Goal: Check status: Check status

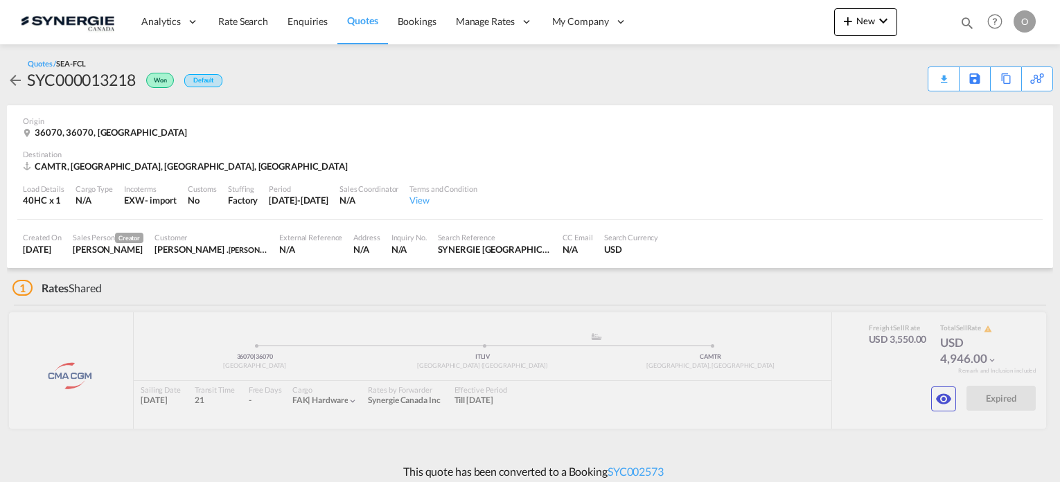
click at [976, 24] on div "Bookings Quotes Enquiries Help Resources Product Release O My Profile Logout" at bounding box center [996, 21] width 88 height 43
click at [962, 24] on md-icon "icon-magnify" at bounding box center [967, 22] width 15 height 15
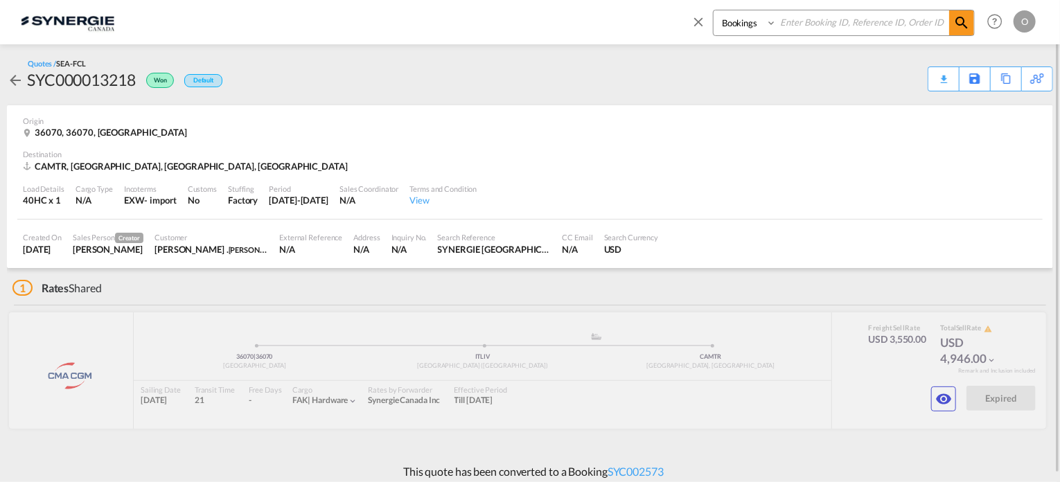
click at [777, 26] on select "Bookings Quotes Enquiries" at bounding box center [747, 22] width 66 height 25
select select "Quotes"
click at [714, 10] on select "Bookings Quotes Enquiries" at bounding box center [747, 22] width 66 height 25
click at [796, 27] on input at bounding box center [863, 22] width 173 height 24
paste input "SYC000013729"
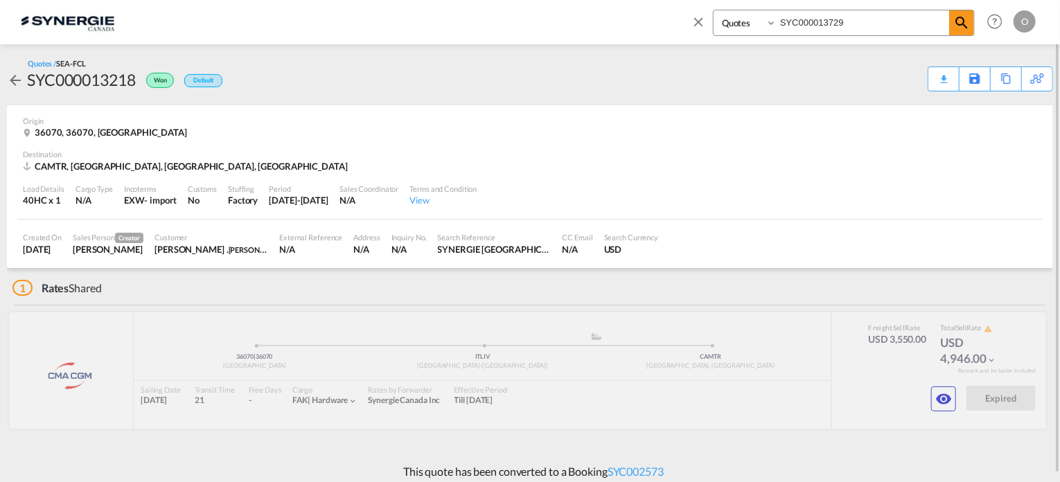
type input "SYC000013729"
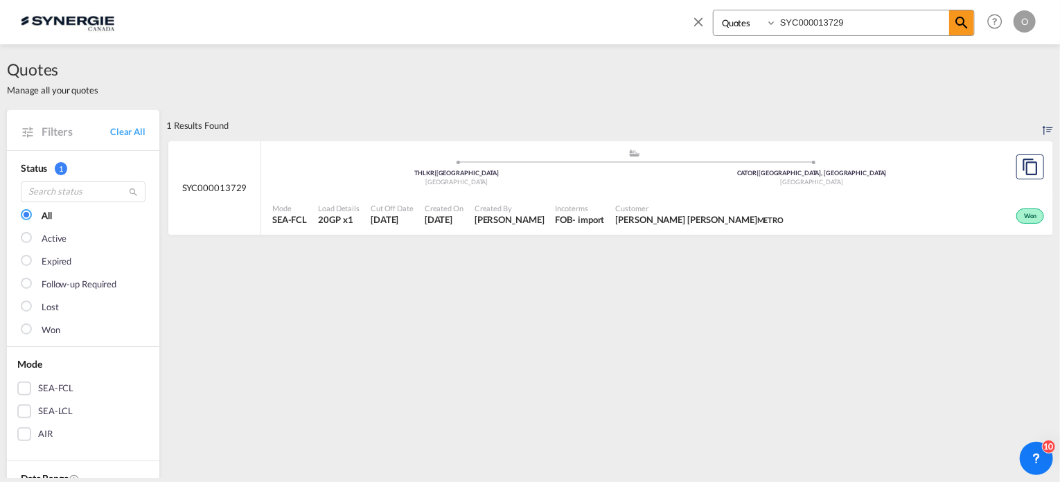
click at [1004, 199] on div "Won" at bounding box center [918, 215] width 259 height 35
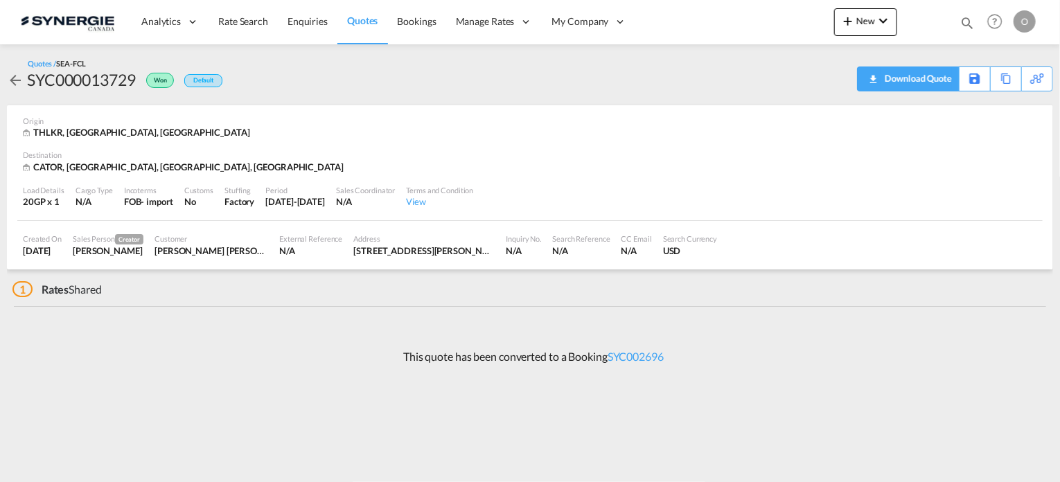
click at [934, 74] on div "Download Quote" at bounding box center [917, 78] width 71 height 22
